Goal: Task Accomplishment & Management: Manage account settings

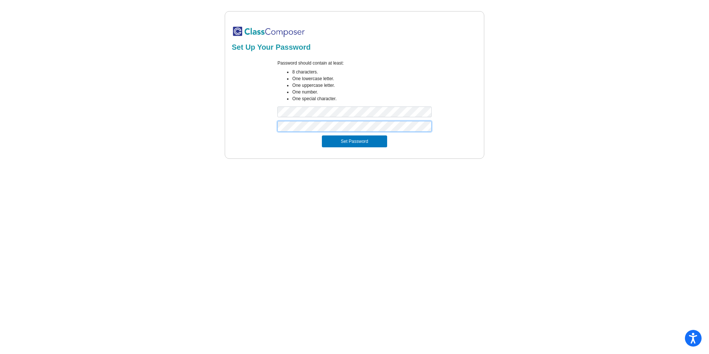
click at [322, 135] on button "Set Password" at bounding box center [354, 141] width 65 height 12
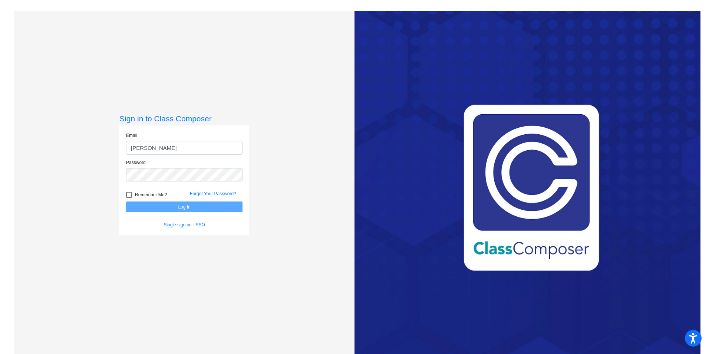
type input "[EMAIL_ADDRESS][PERSON_NAME][DOMAIN_NAME]"
click at [126, 201] on button "Log In" at bounding box center [184, 206] width 117 height 11
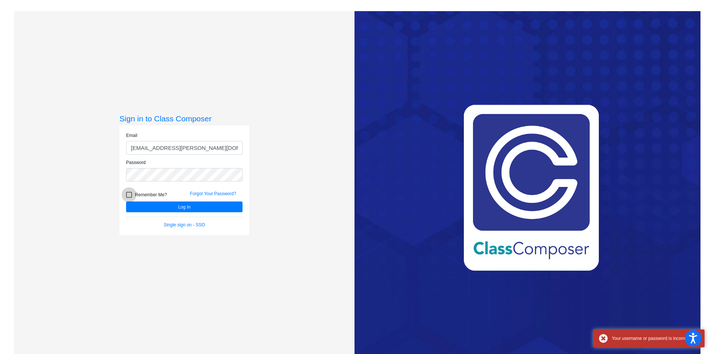
click at [126, 193] on div at bounding box center [129, 195] width 6 height 6
click at [129, 198] on input "Remember Me?" at bounding box center [129, 198] width 0 height 0
checkbox input "true"
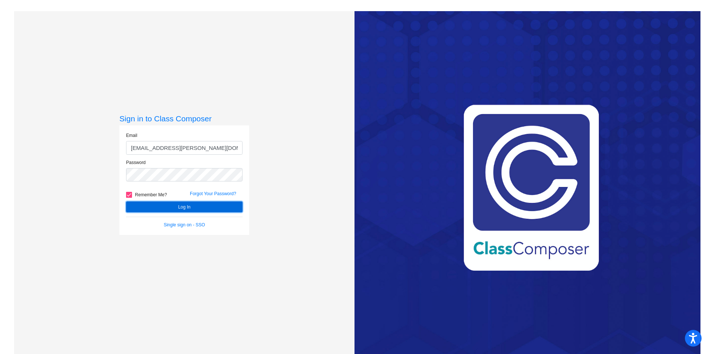
click at [144, 205] on button "Log In" at bounding box center [184, 206] width 117 height 11
click at [126, 201] on button "Log In" at bounding box center [184, 206] width 117 height 11
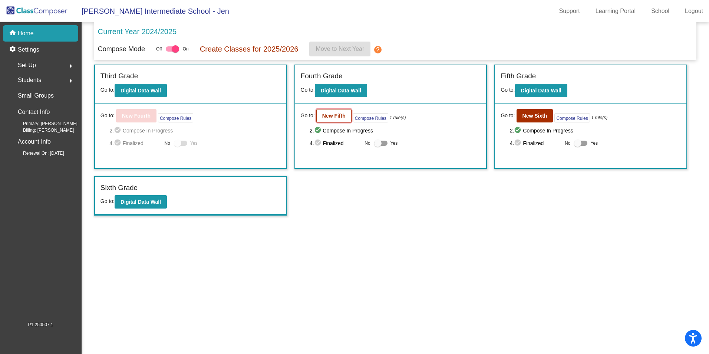
click at [335, 113] on b "New Fifth" at bounding box center [333, 116] width 23 height 6
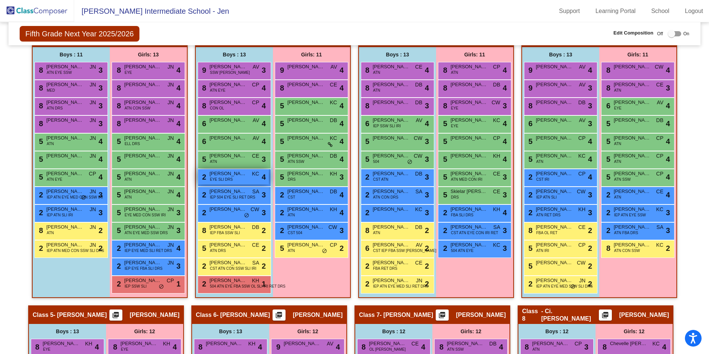
scroll to position [260, 0]
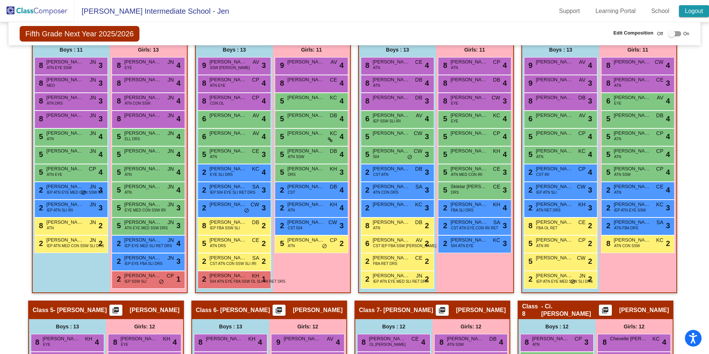
click at [698, 9] on link "Logout" at bounding box center [694, 11] width 30 height 12
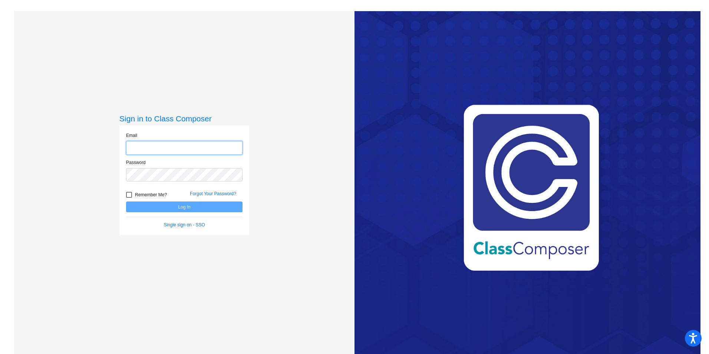
type input "[EMAIL_ADDRESS][PERSON_NAME][DOMAIN_NAME]"
